Goal: Transaction & Acquisition: Subscribe to service/newsletter

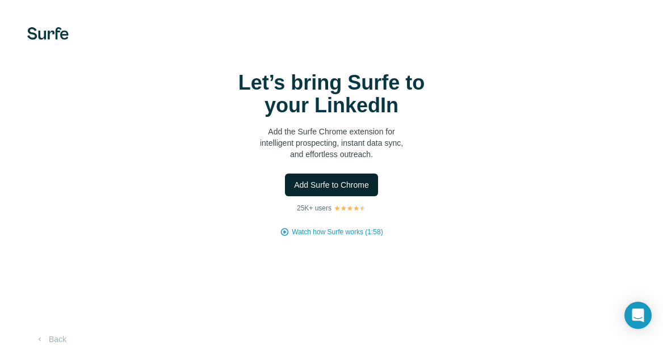
click at [321, 183] on span "Add Surfe to Chrome" at bounding box center [331, 184] width 75 height 11
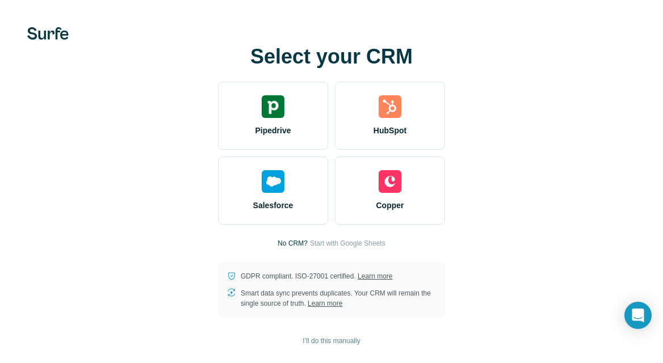
click at [357, 242] on span "Start with Google Sheets" at bounding box center [347, 243] width 75 height 10
